Goal: Task Accomplishment & Management: Manage account settings

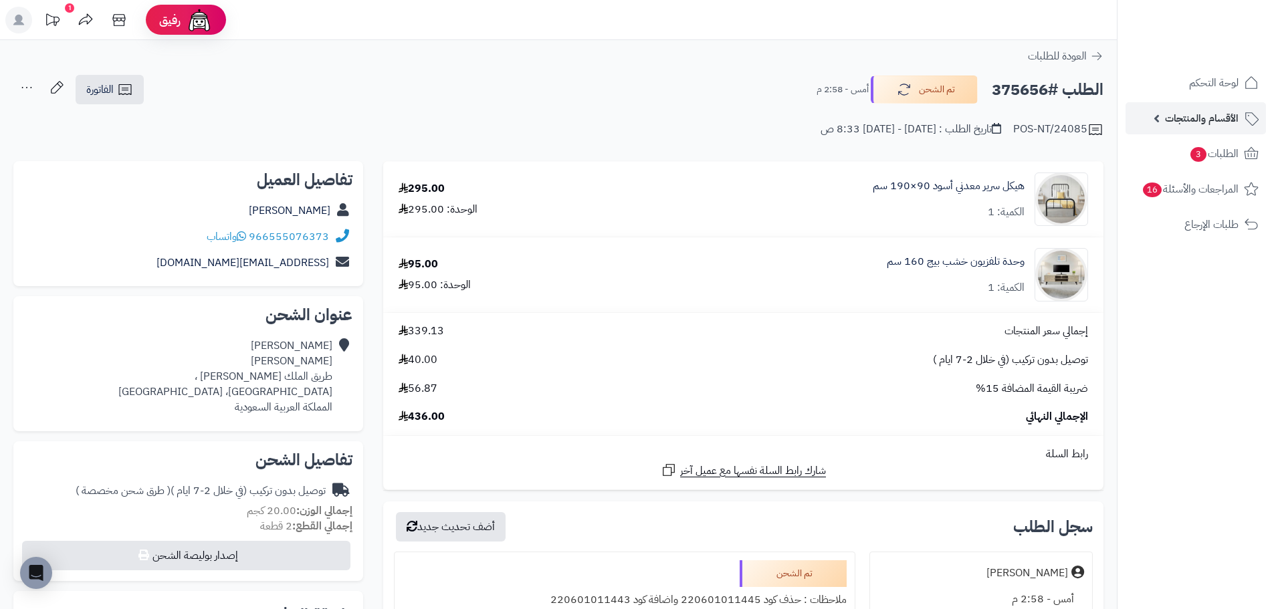
click at [1198, 118] on span "الأقسام والمنتجات" at bounding box center [1202, 118] width 74 height 19
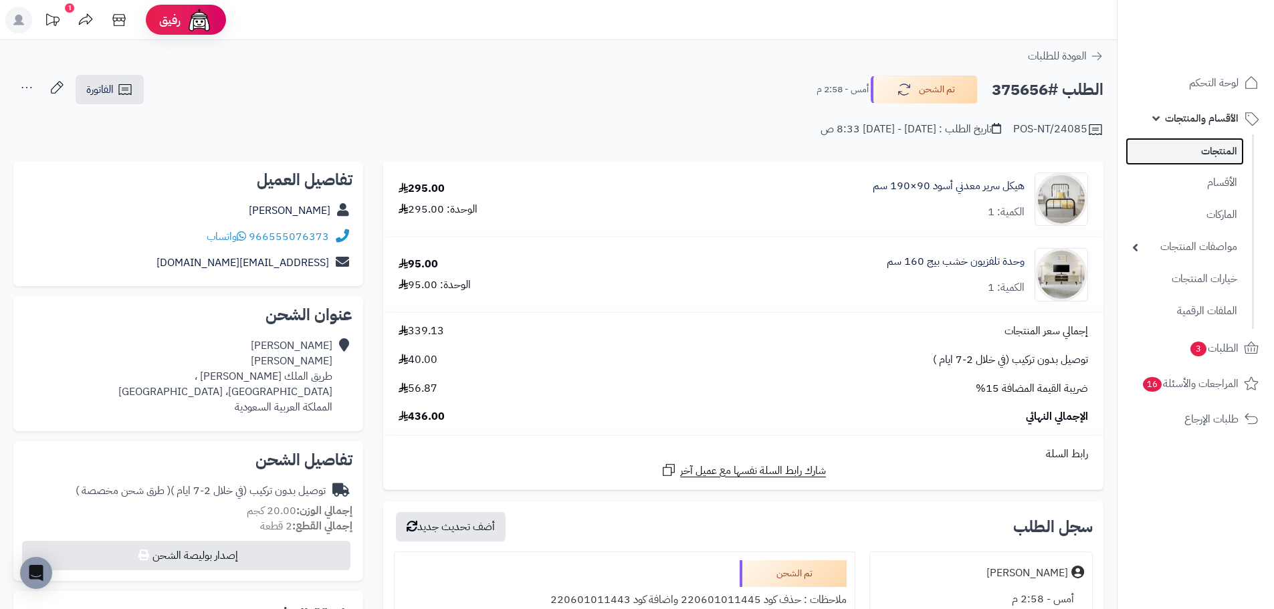
click at [1216, 152] on link "المنتجات" at bounding box center [1184, 151] width 118 height 27
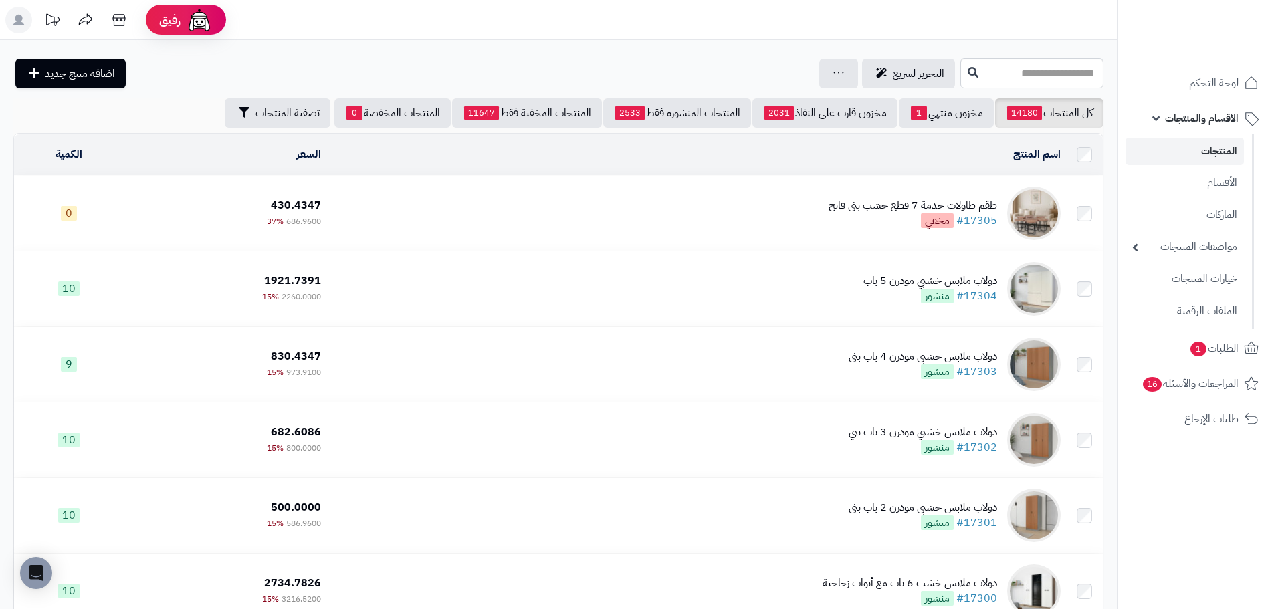
click at [1195, 146] on link "المنتجات" at bounding box center [1184, 151] width 118 height 27
click at [965, 66] on input "text" at bounding box center [1031, 73] width 143 height 30
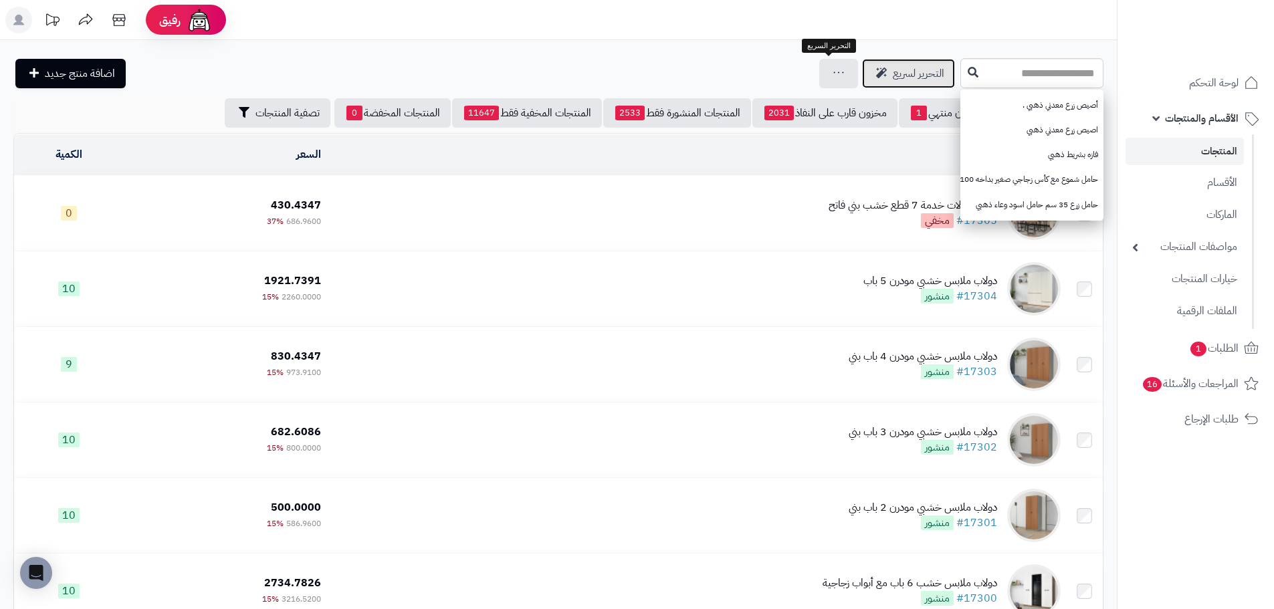
click at [893, 78] on span "التحرير لسريع" at bounding box center [918, 74] width 51 height 16
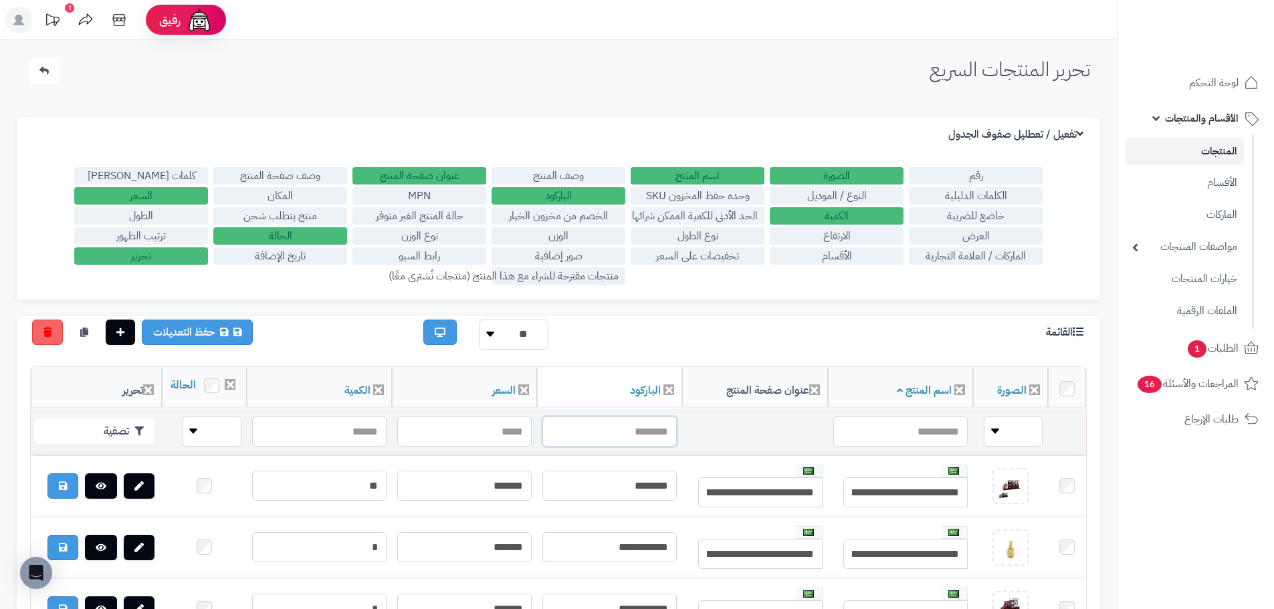
click at [623, 447] on input "text" at bounding box center [609, 432] width 134 height 30
paste input "**********"
type input "**********"
click at [94, 443] on button "تصفية" at bounding box center [94, 430] width 120 height 25
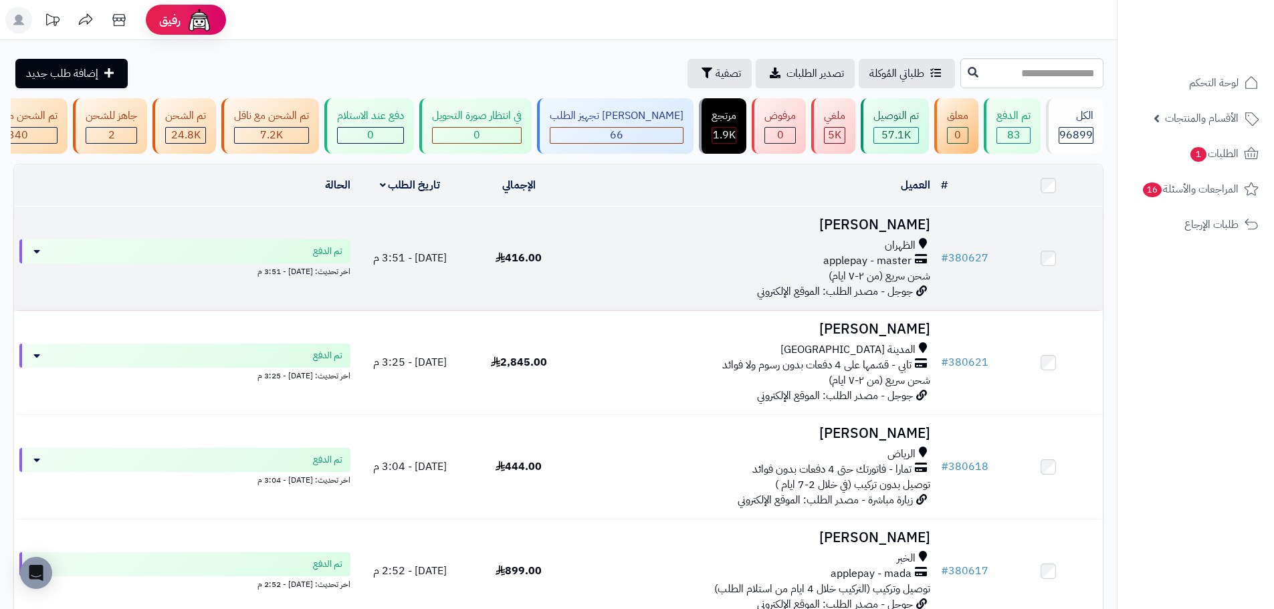
click at [545, 280] on td "416.00" at bounding box center [518, 259] width 109 height 104
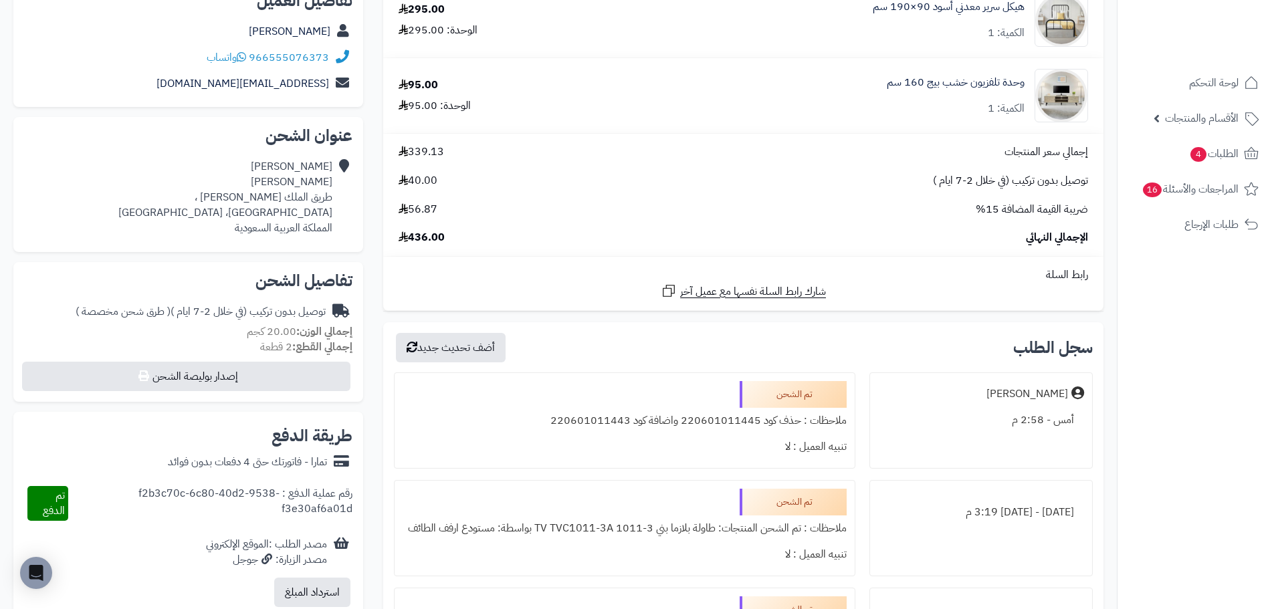
scroll to position [201, 0]
